Goal: Browse casually

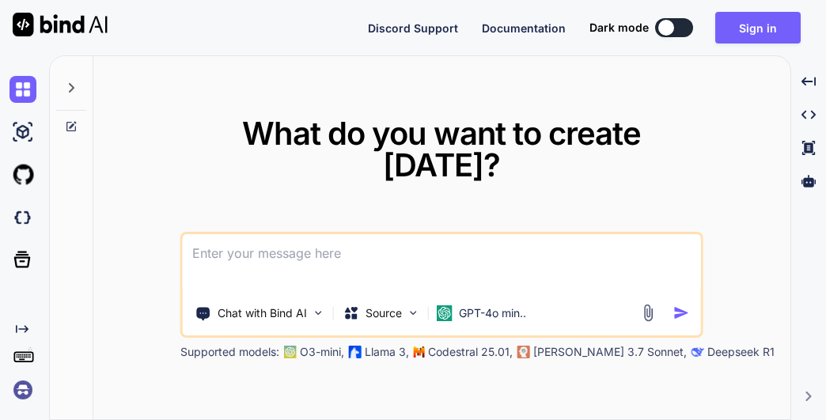
type textarea "x"
click at [22, 263] on icon at bounding box center [22, 260] width 22 height 22
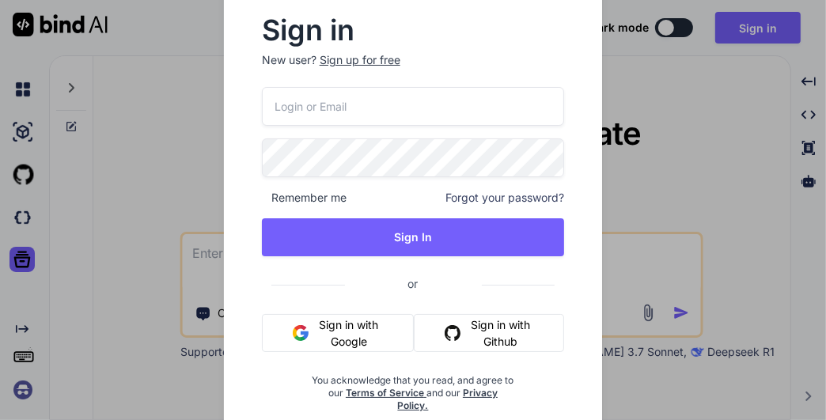
click at [24, 212] on div "Sign in New user? Sign up for free Remember me Forgot your password? Sign In or…" at bounding box center [413, 210] width 826 height 420
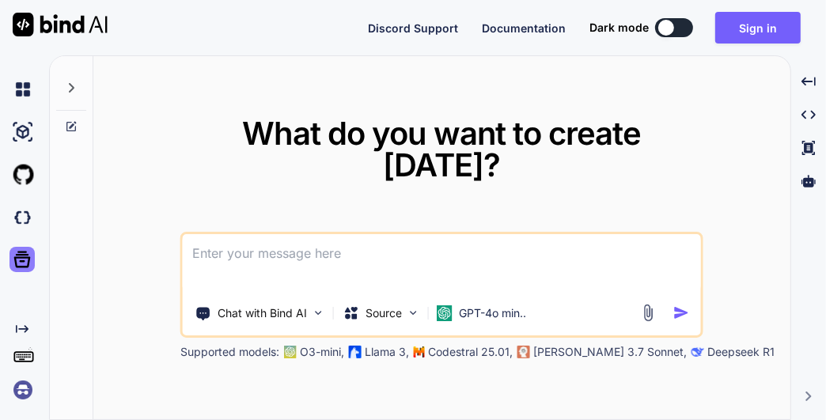
click at [21, 261] on icon at bounding box center [22, 260] width 17 height 17
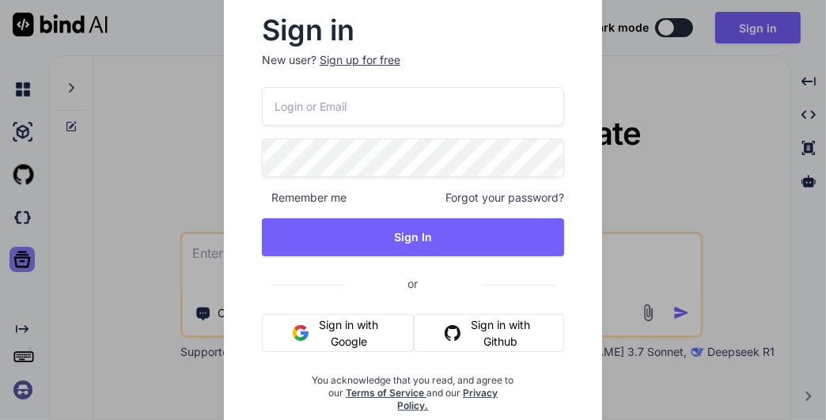
click at [18, 219] on div "Sign in New user? Sign up for free Remember me Forgot your password? Sign In or…" at bounding box center [413, 210] width 826 height 420
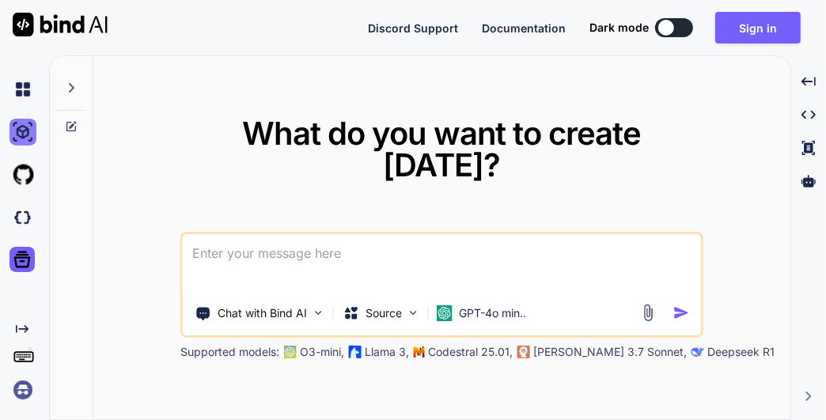
click at [25, 139] on img at bounding box center [22, 132] width 27 height 27
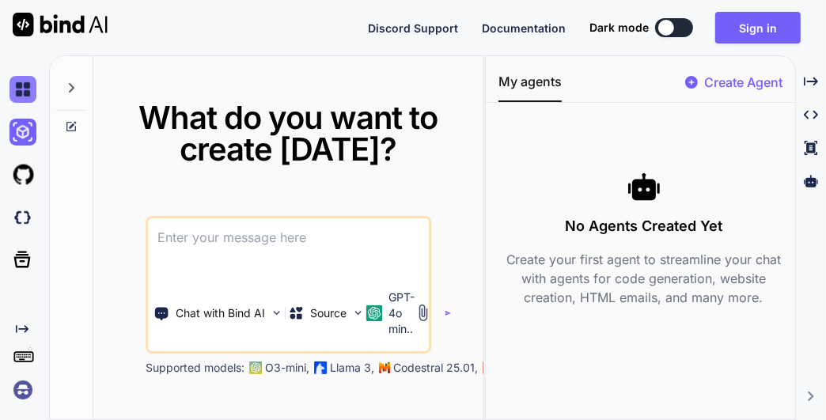
click at [20, 93] on img at bounding box center [22, 89] width 27 height 27
click at [24, 357] on rect at bounding box center [25, 358] width 2 height 2
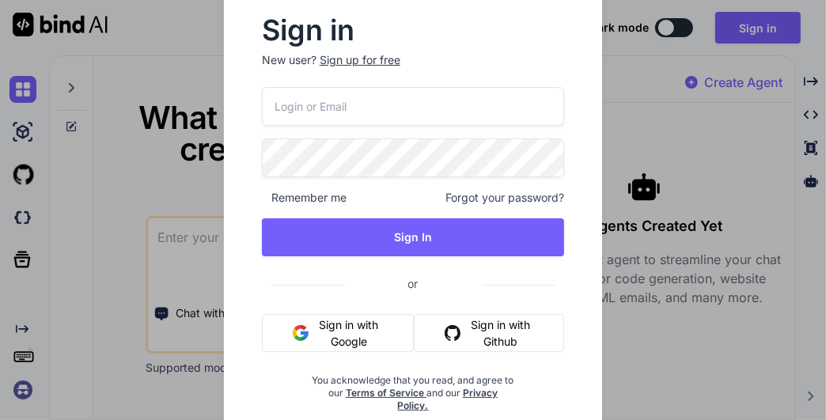
click at [162, 60] on div "Sign in New user? Sign up for free Remember me Forgot your password? Sign In or…" at bounding box center [413, 210] width 826 height 420
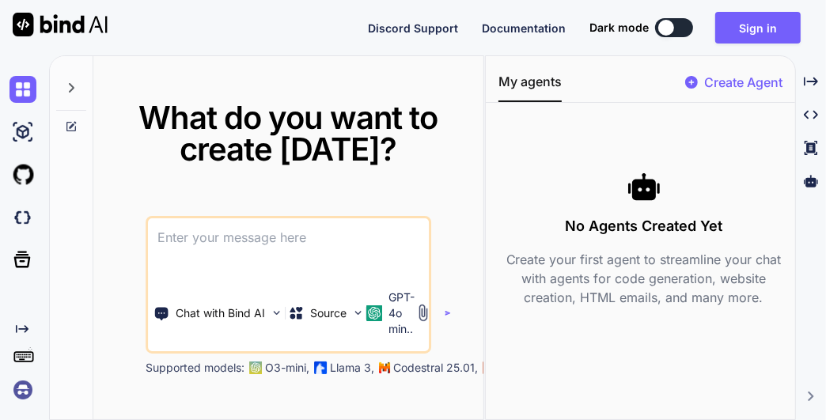
click at [161, 62] on div "What do you want to create [DATE]? Chat with Bind AI Source GPT-4o min.. Suppor…" at bounding box center [288, 238] width 390 height 365
click at [63, 28] on img at bounding box center [60, 25] width 95 height 24
